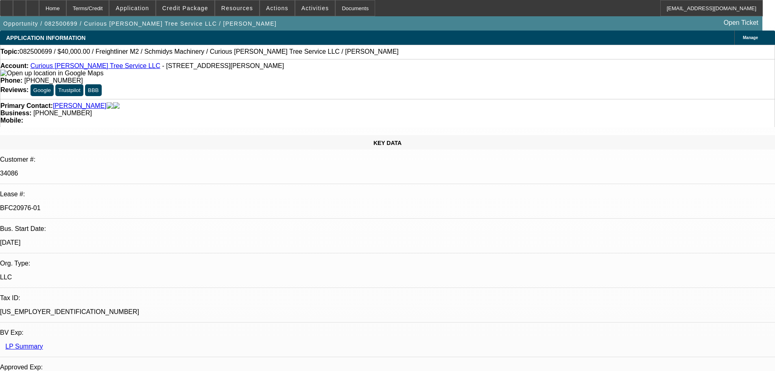
select select "0"
select select "3"
select select "0"
select select "6"
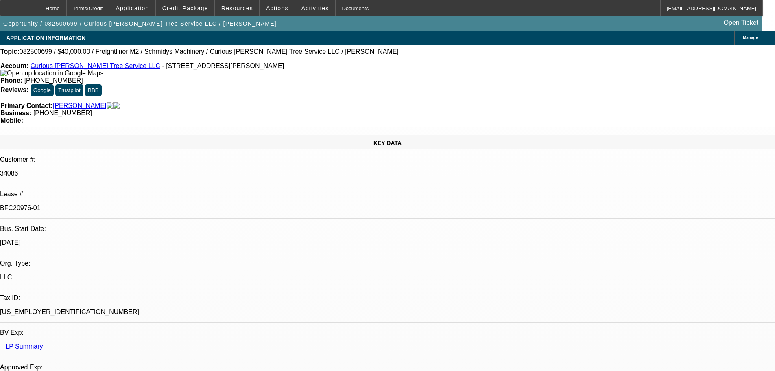
select select "0"
select select "2"
select select "0"
select select "6"
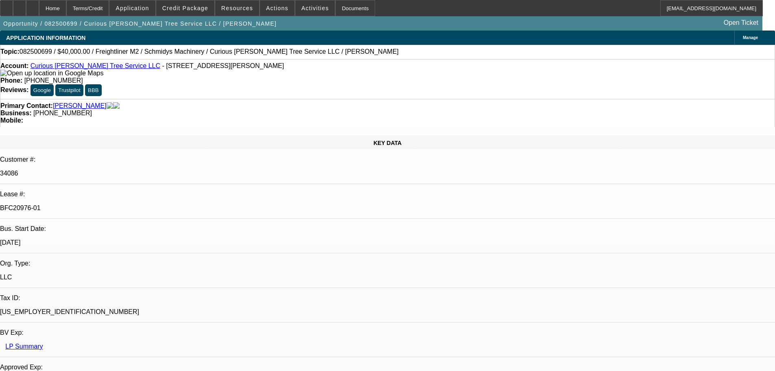
select select "0"
select select "2"
select select "0"
select select "6"
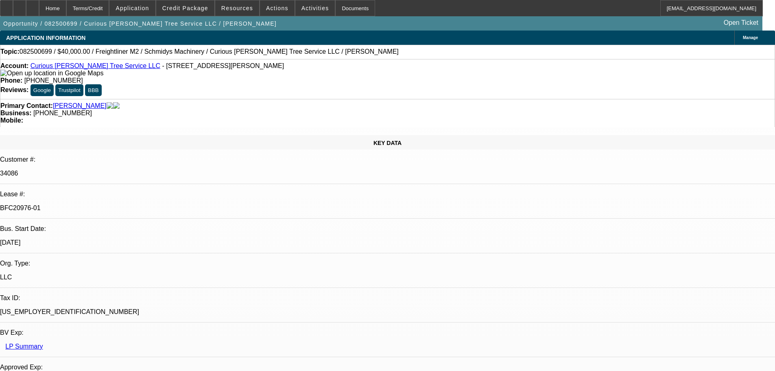
select select "0"
select select "6"
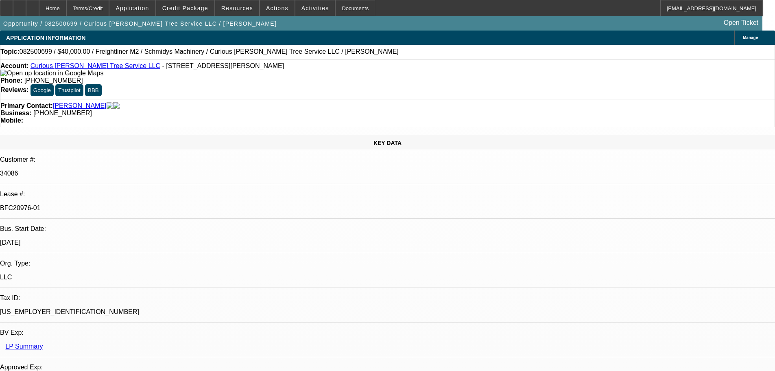
scroll to position [26, 0]
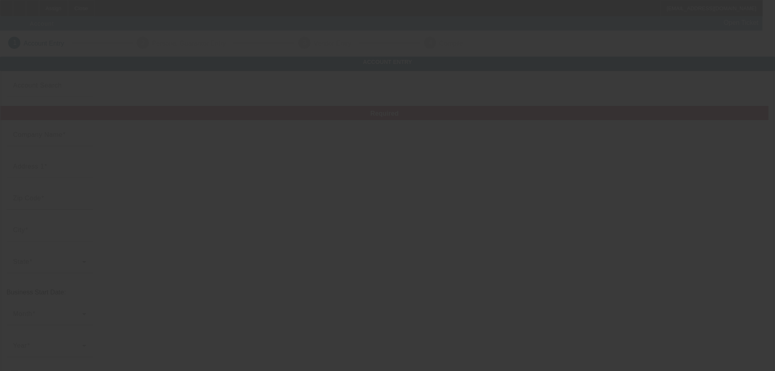
type input "8/29/2025"
type input "Wholesale Screen Printing of Naples, Inc."
type input "3584 Mercantile Ave"
type input "34104"
type input "Naples"
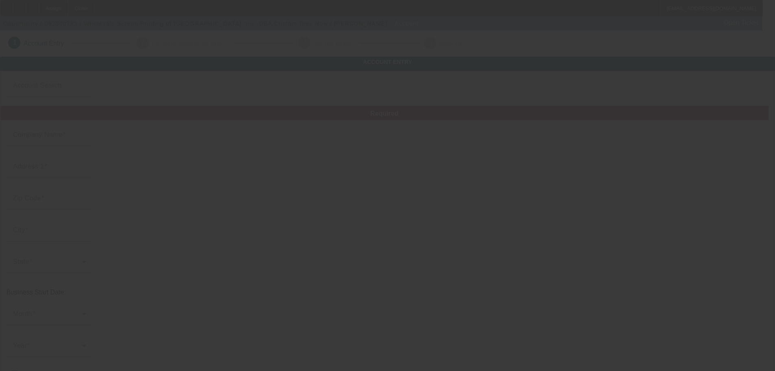
type input "(239) 263-7061"
type input "Custom Tees Now"
type input "dgoeggle@gmail.com"
type input "Collier"
type input "(239) 262-8909"
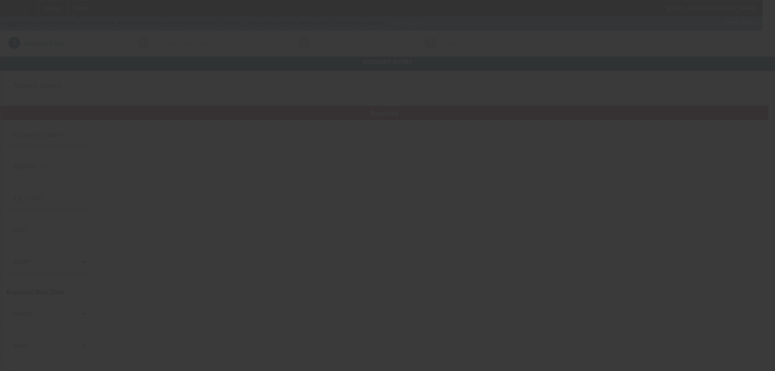
type input "65-0421046"
type input "Screen Printing & Embroidery"
type input "https://WHOLESALESCREENPRINTING.COM"
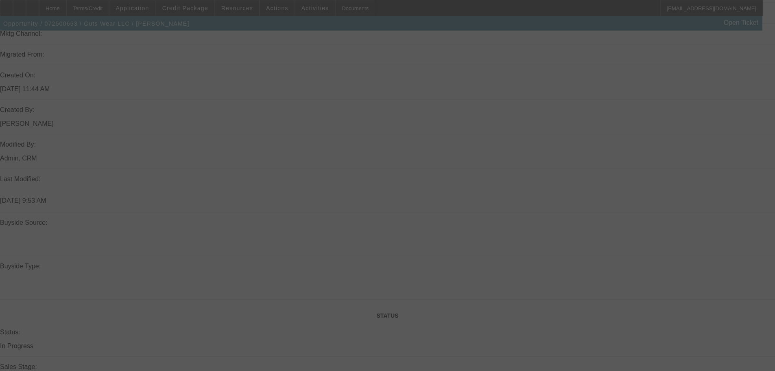
select select "0"
select select "2"
select select "0"
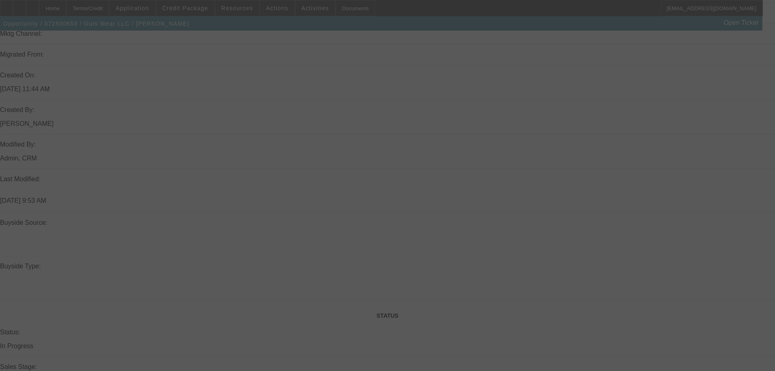
select select "0"
select select "2"
select select "0"
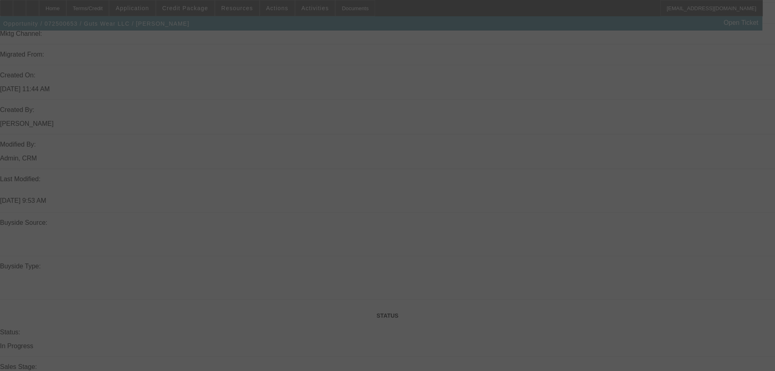
select select "0"
select select "2"
select select "0"
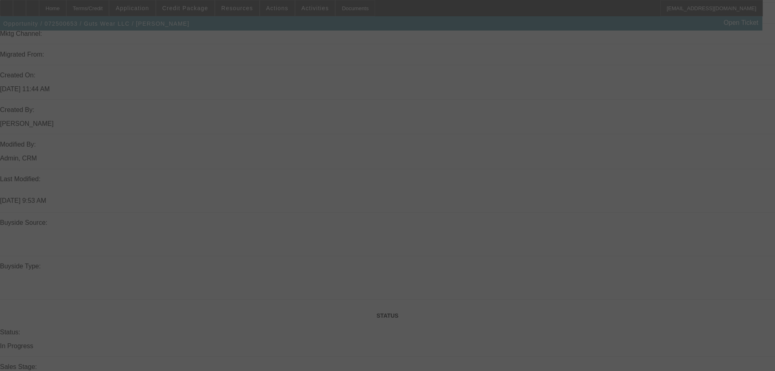
select select "2"
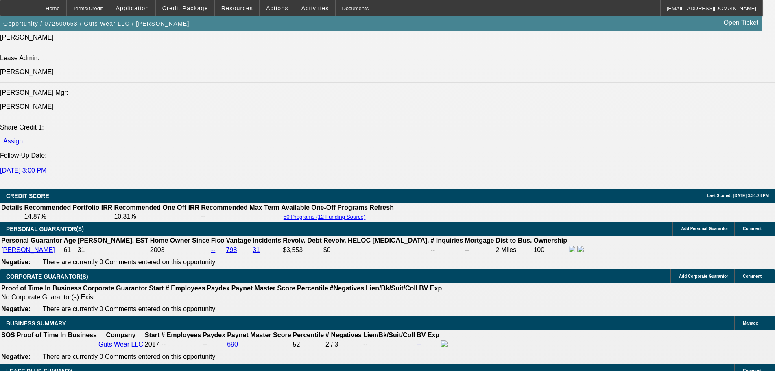
scroll to position [1095, 0]
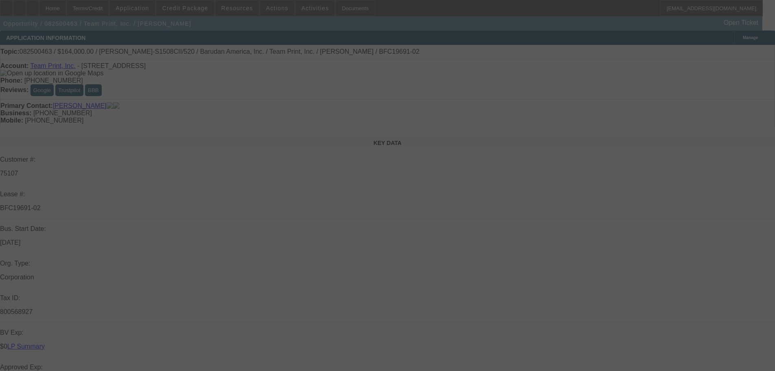
select select "0"
select select "2"
select select "0"
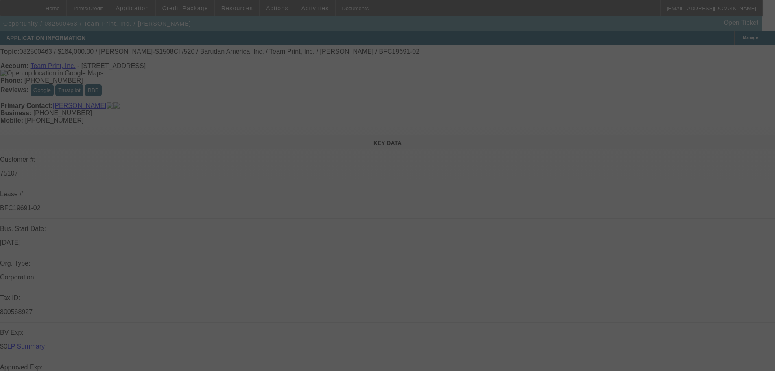
select select "0"
select select "2"
select select "0"
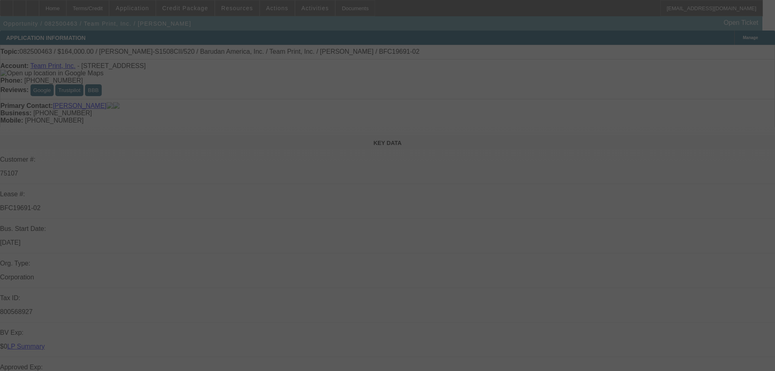
select select "0"
select select "2"
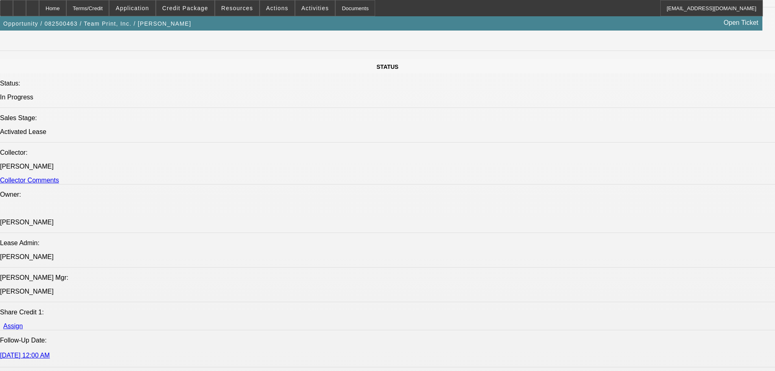
scroll to position [890, 0]
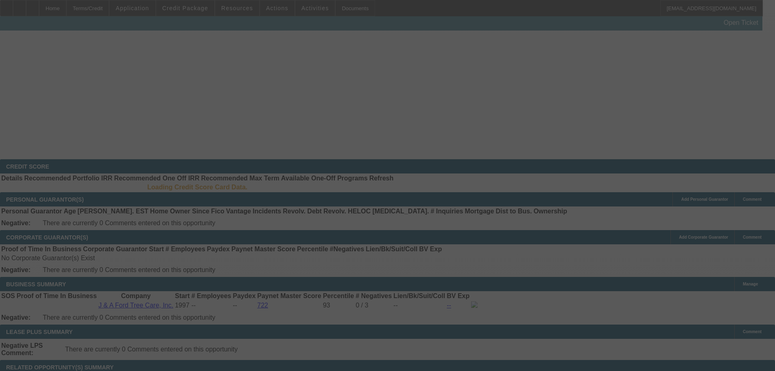
scroll to position [18, 0]
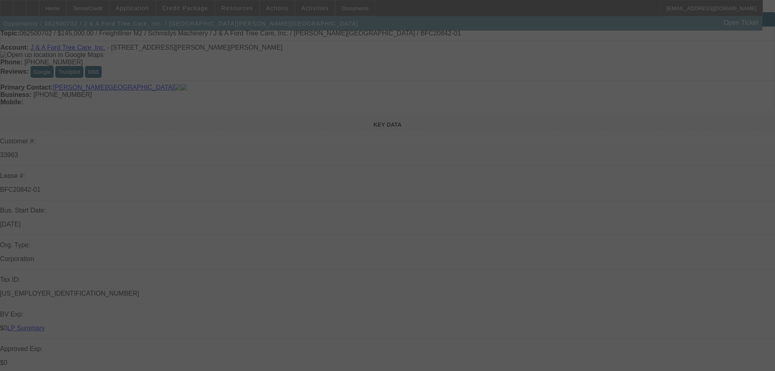
select select "0"
select select "2"
select select "0"
select select "6"
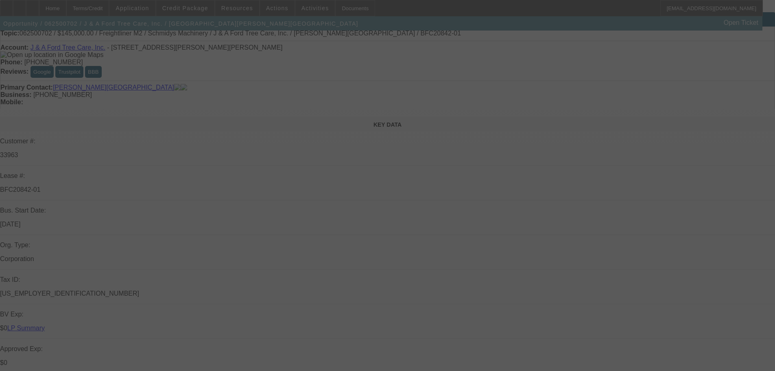
select select "0"
select select "3"
select select "0"
select select "6"
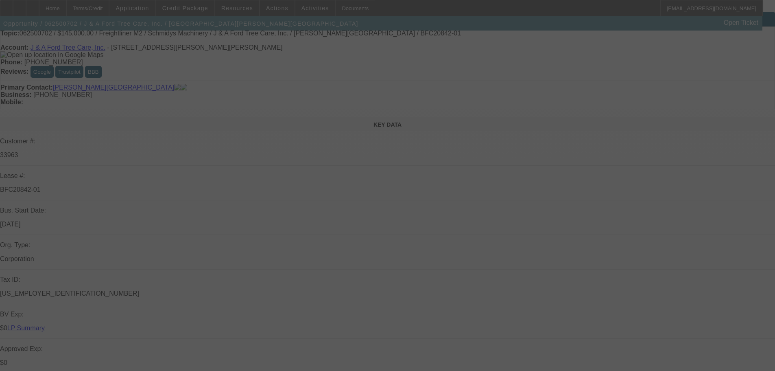
select select "0"
select select "2"
select select "0"
select select "6"
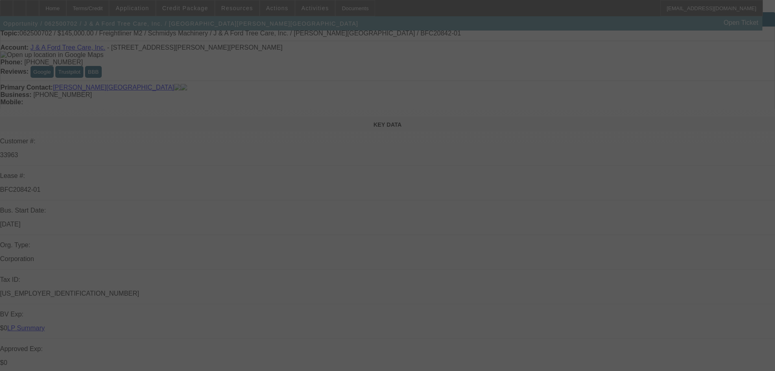
select select "0"
select select "2"
select select "0"
select select "6"
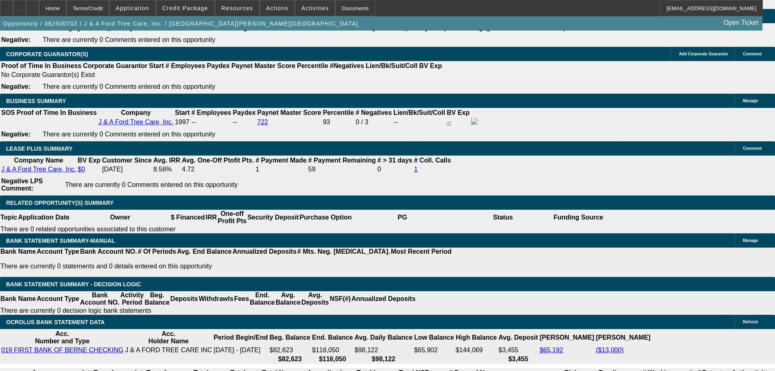
scroll to position [1349, 0]
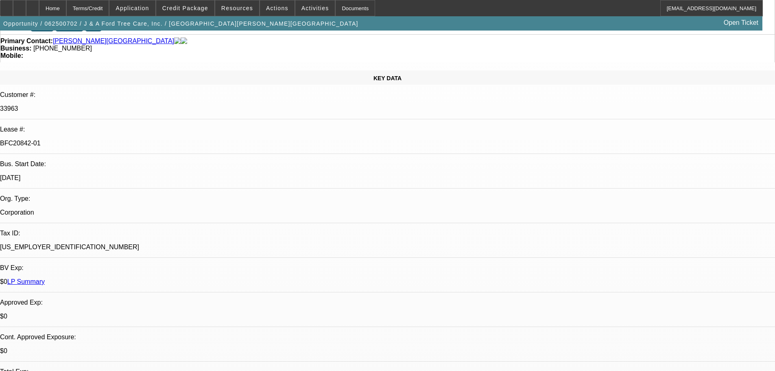
scroll to position [0, 0]
